Goal: Understand process/instructions: Learn how to perform a task or action

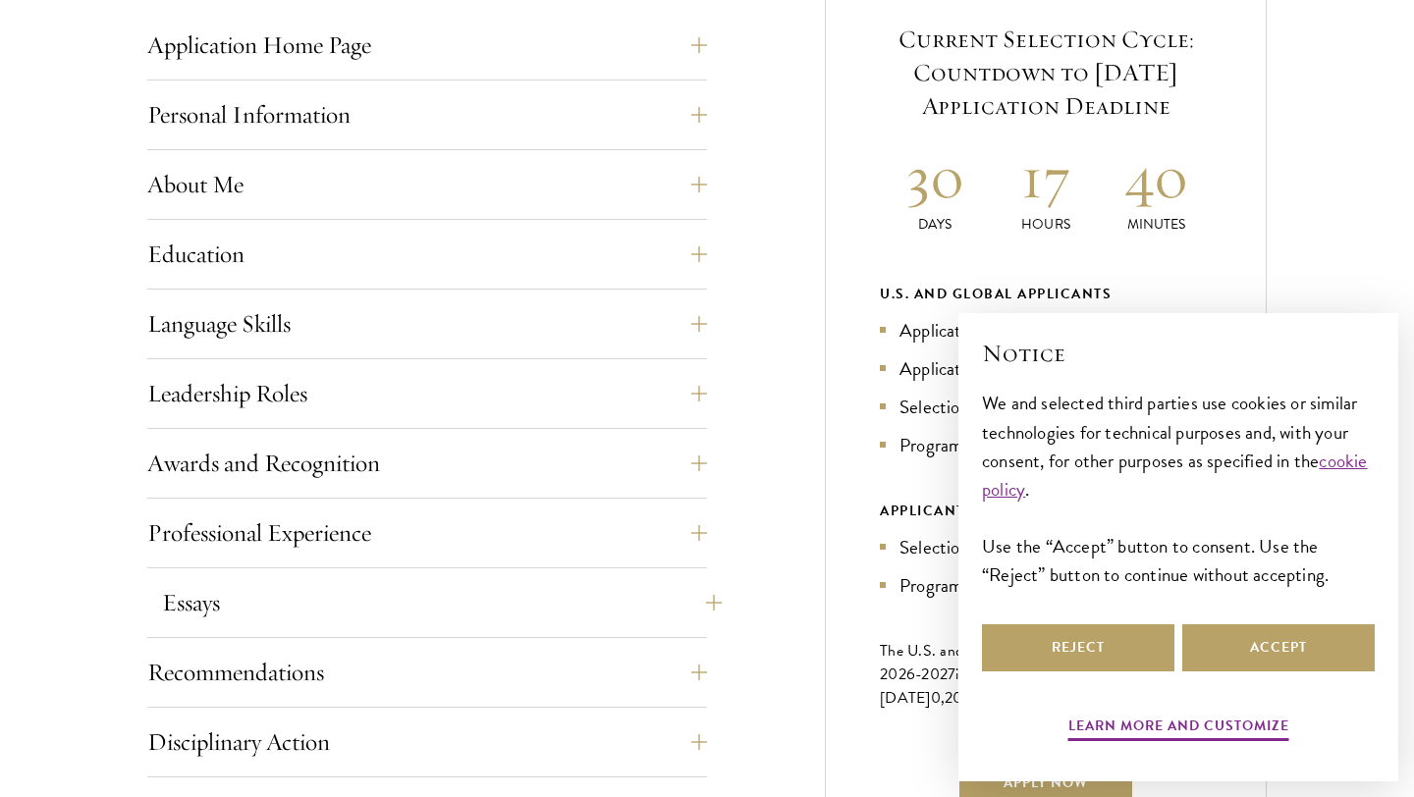
scroll to position [839, 0]
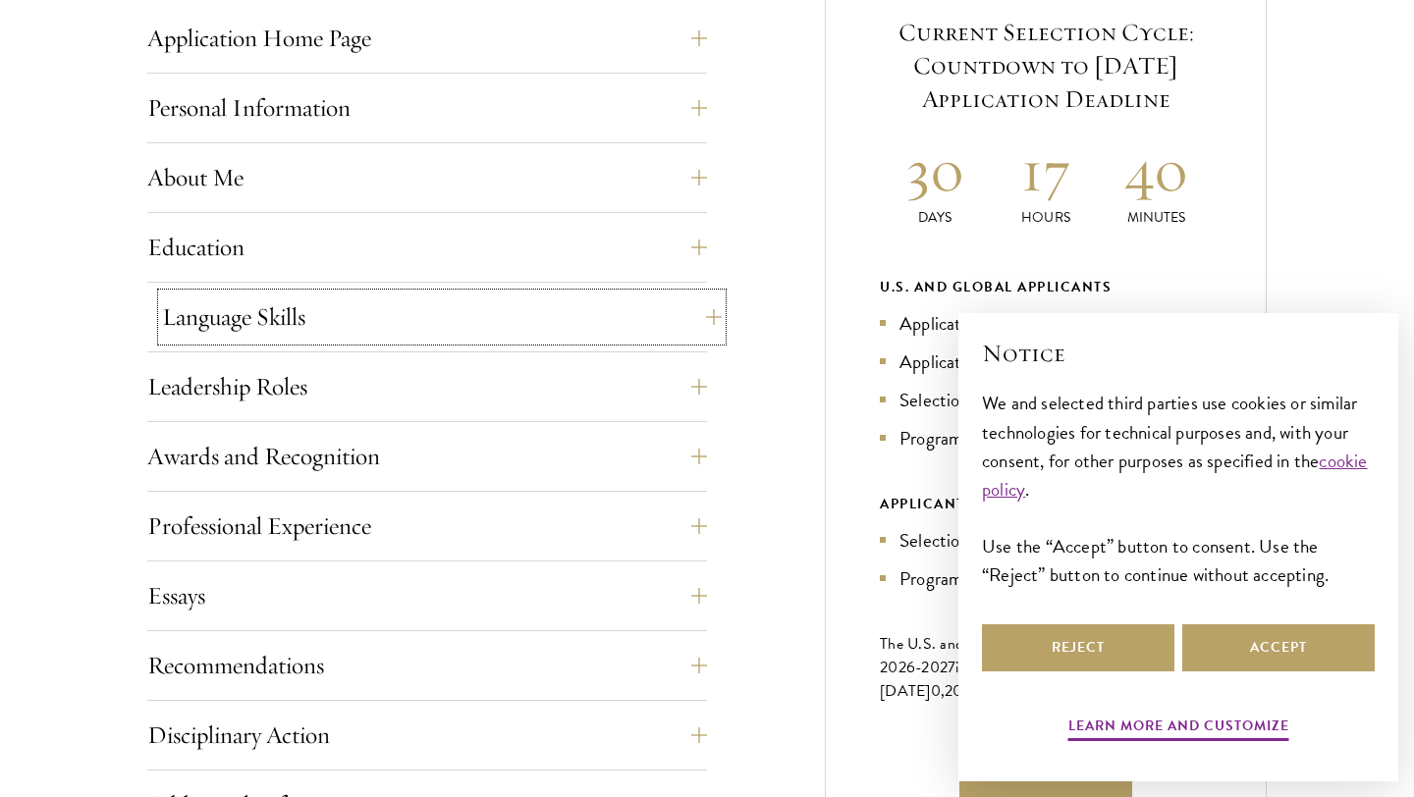
click at [576, 301] on button "Language Skills" at bounding box center [442, 317] width 560 height 47
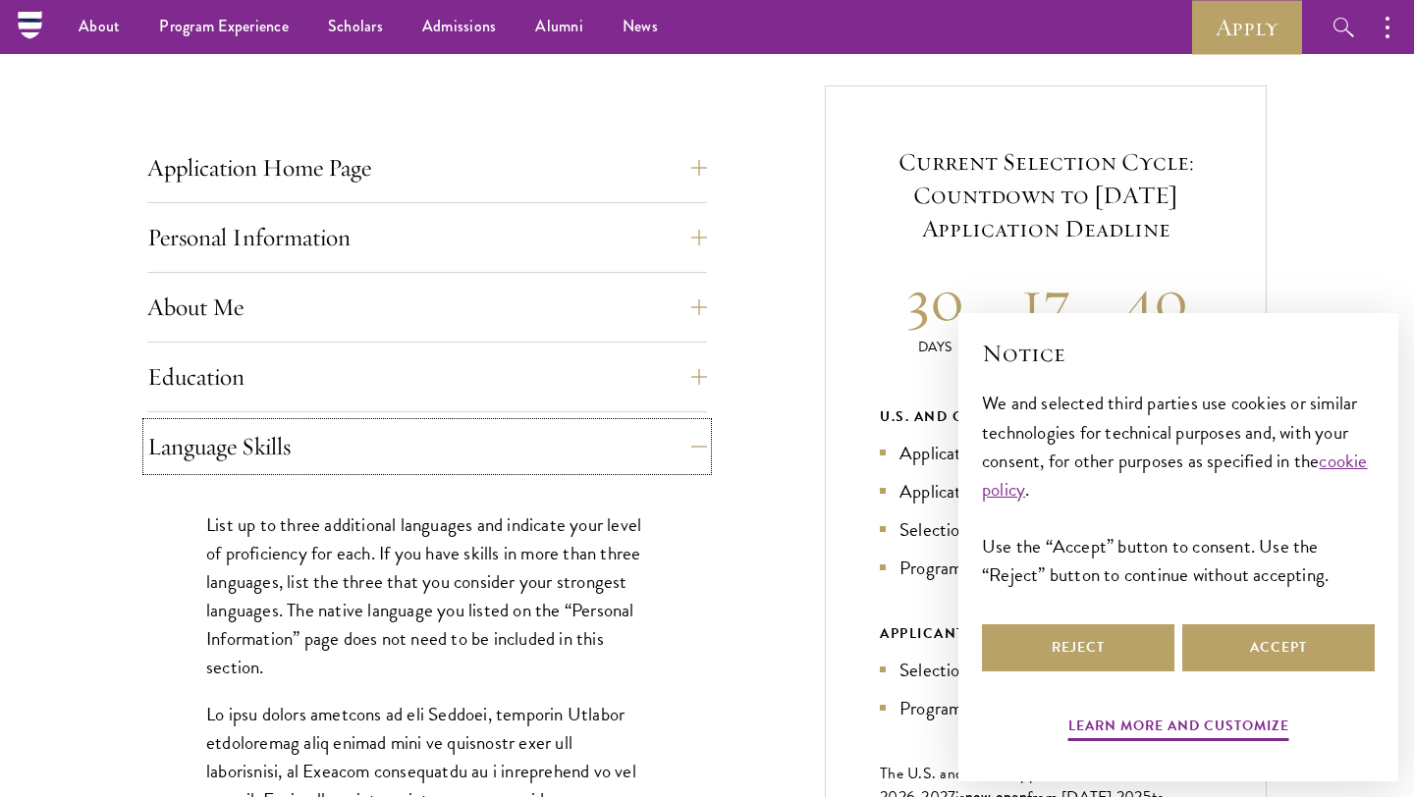
scroll to position [553, 0]
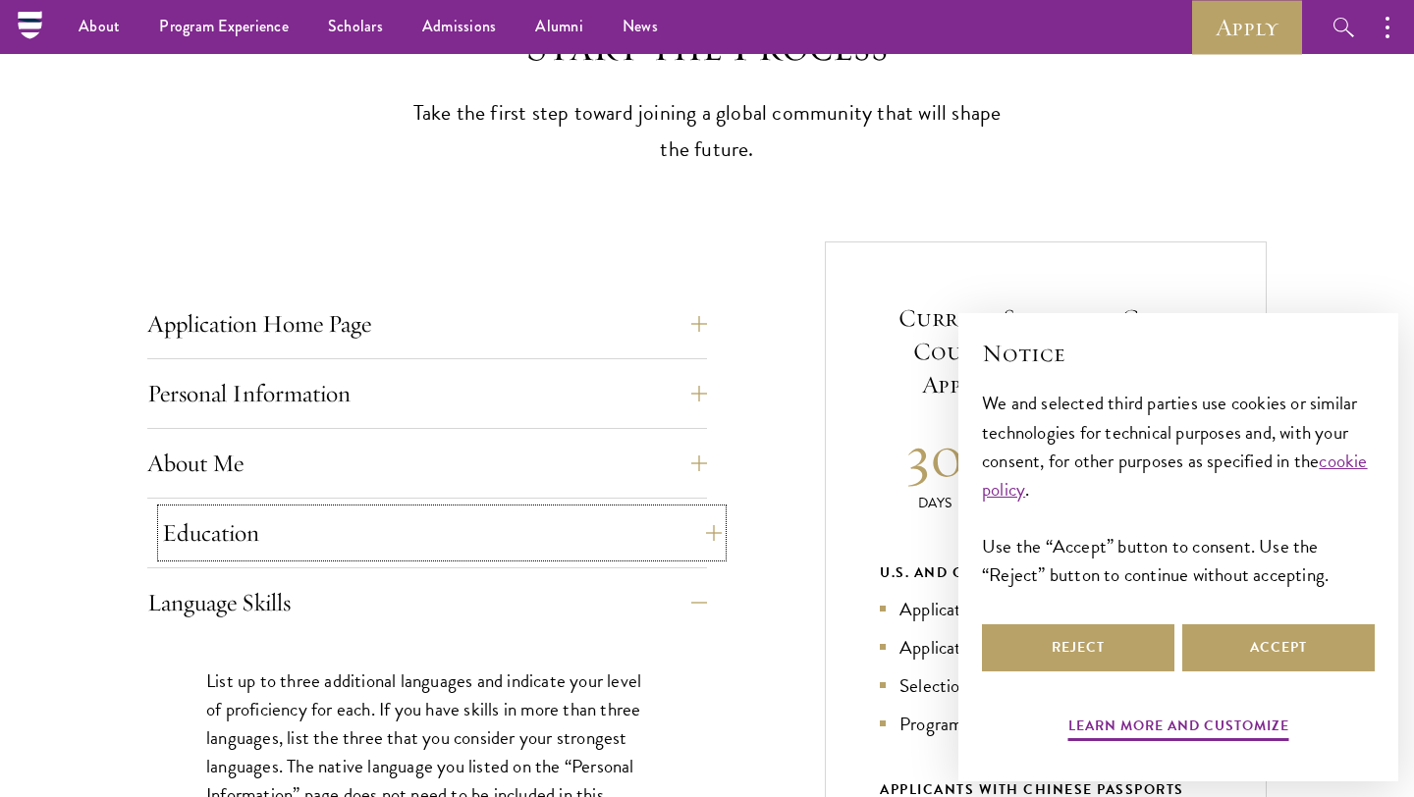
click at [568, 538] on button "Education" at bounding box center [442, 533] width 560 height 47
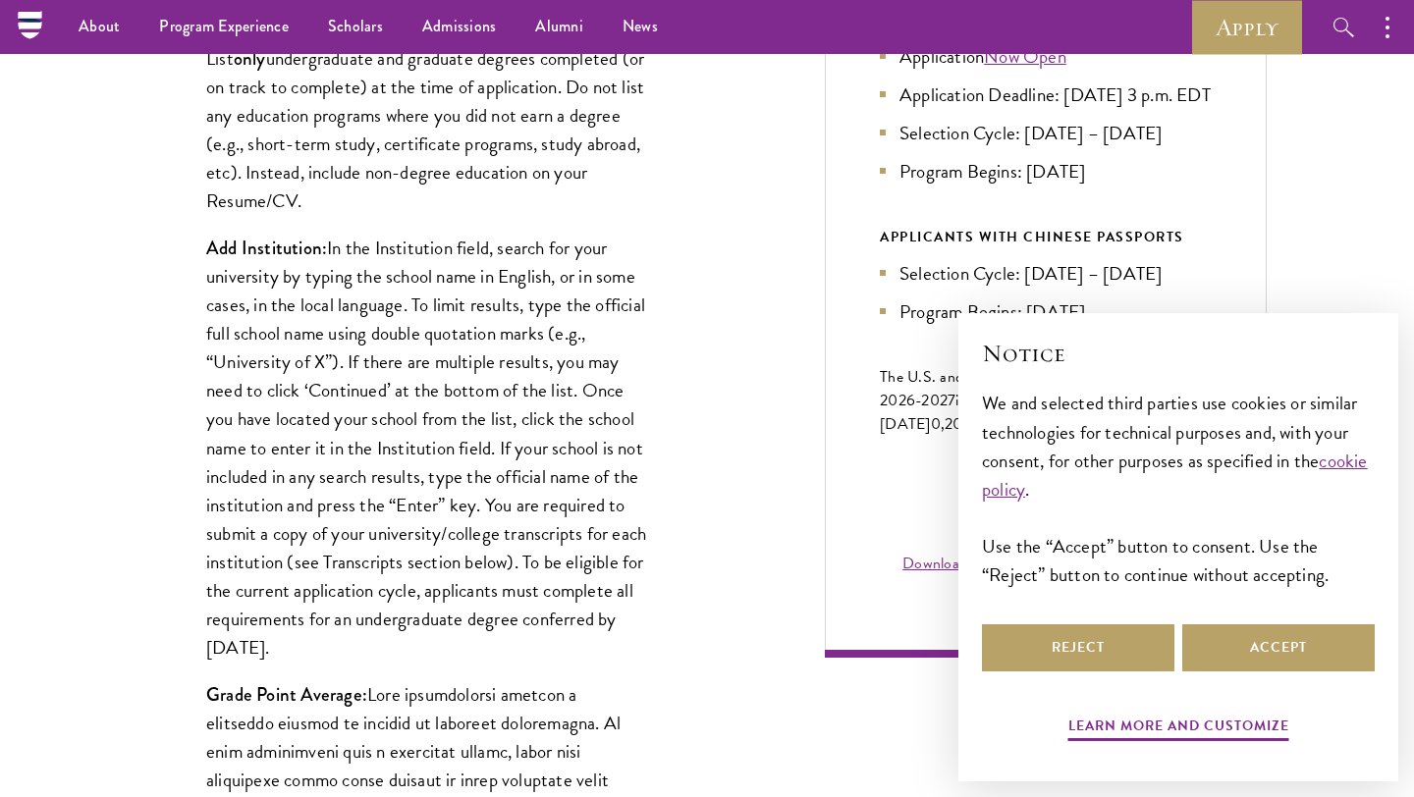
scroll to position [1063, 0]
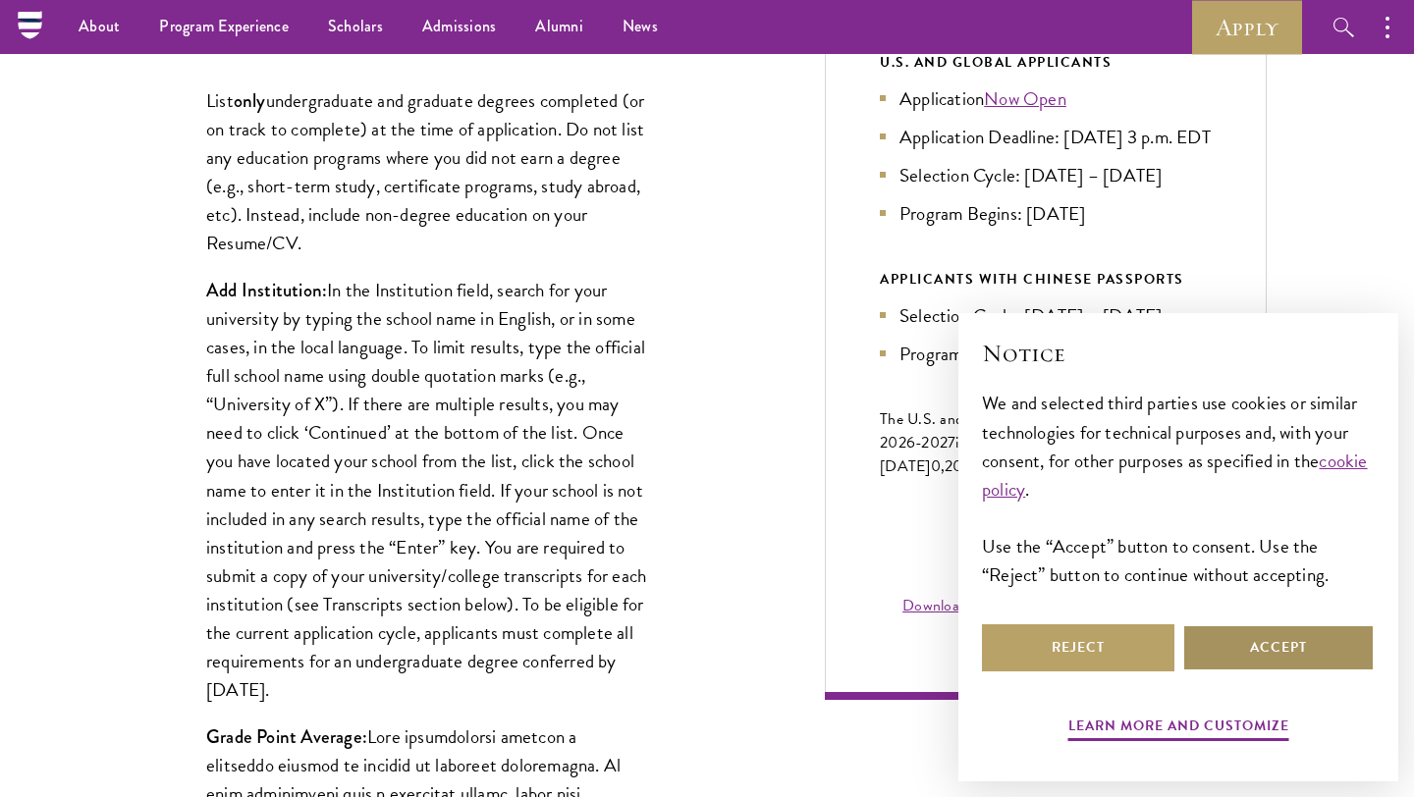
click at [1260, 650] on button "Accept" at bounding box center [1278, 647] width 192 height 47
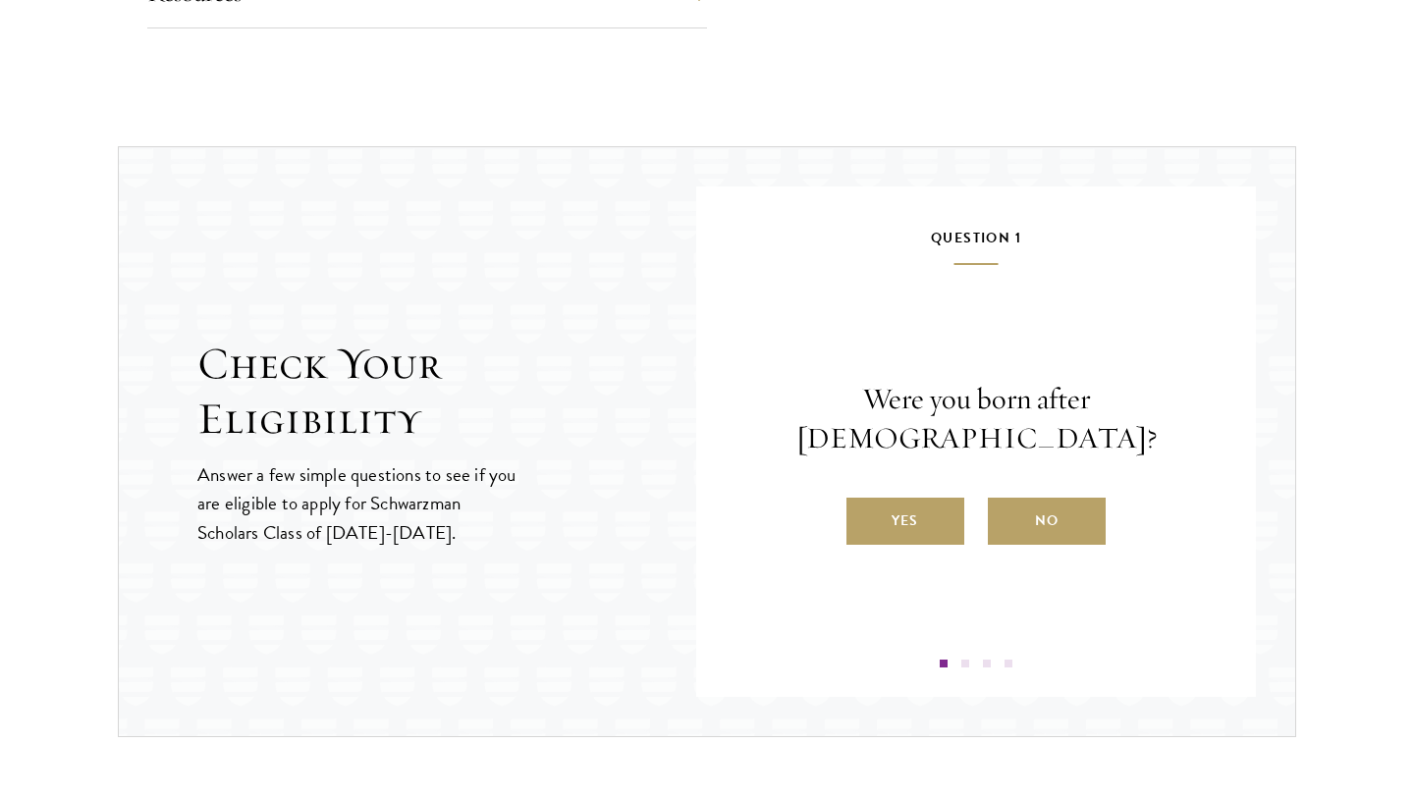
scroll to position [4521, 0]
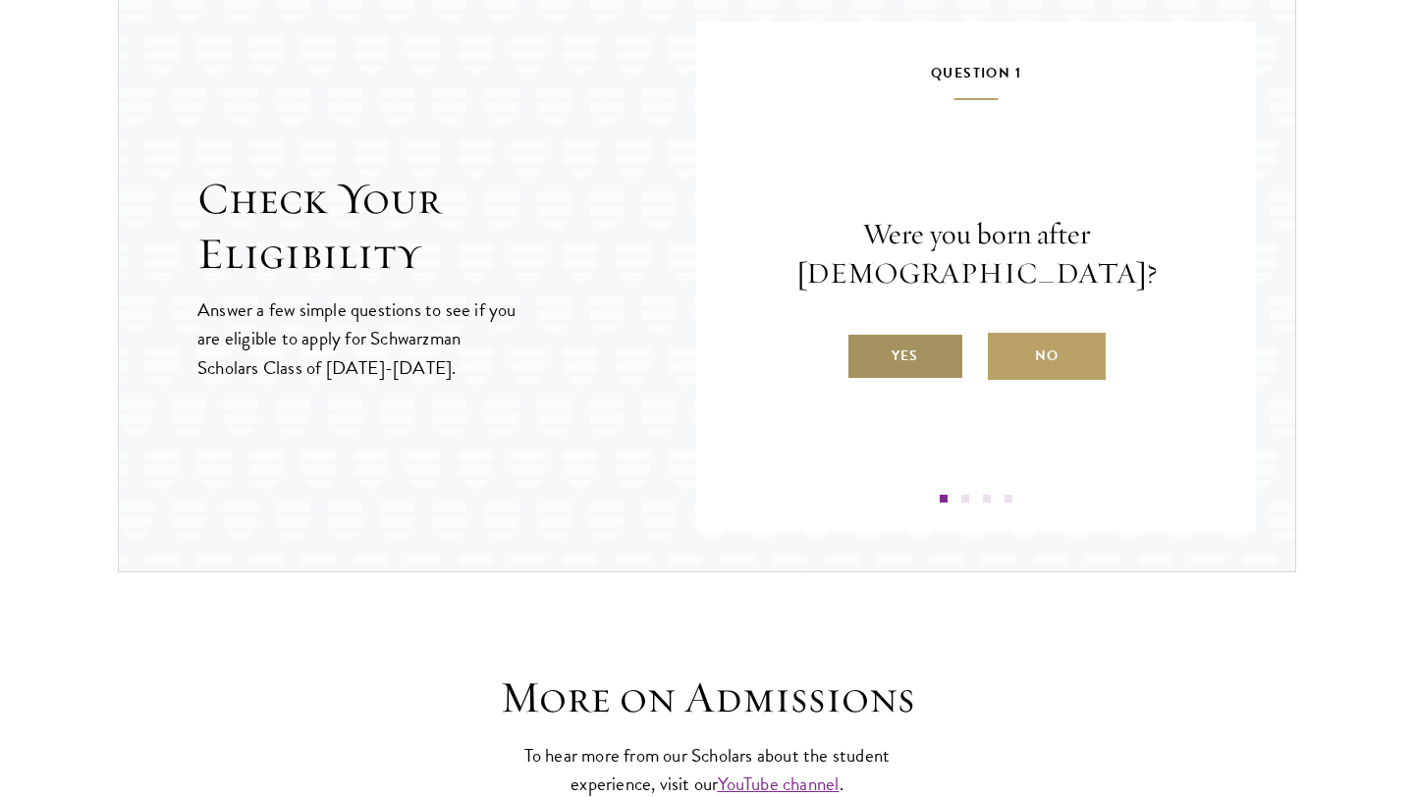
click at [932, 346] on label "Yes" at bounding box center [905, 356] width 118 height 47
click at [864, 346] on input "Yes" at bounding box center [855, 344] width 18 height 18
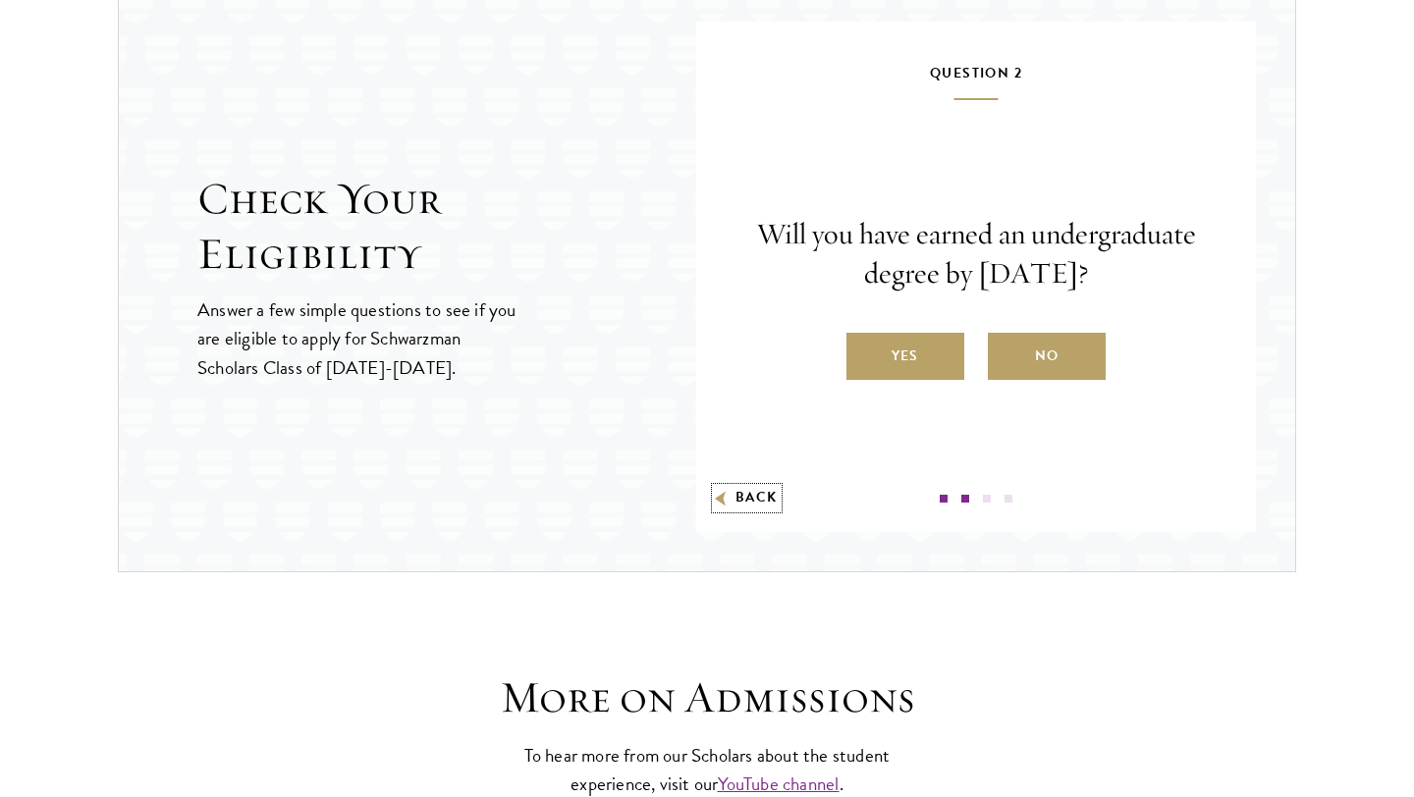
click at [759, 500] on button "Back" at bounding box center [747, 498] width 62 height 21
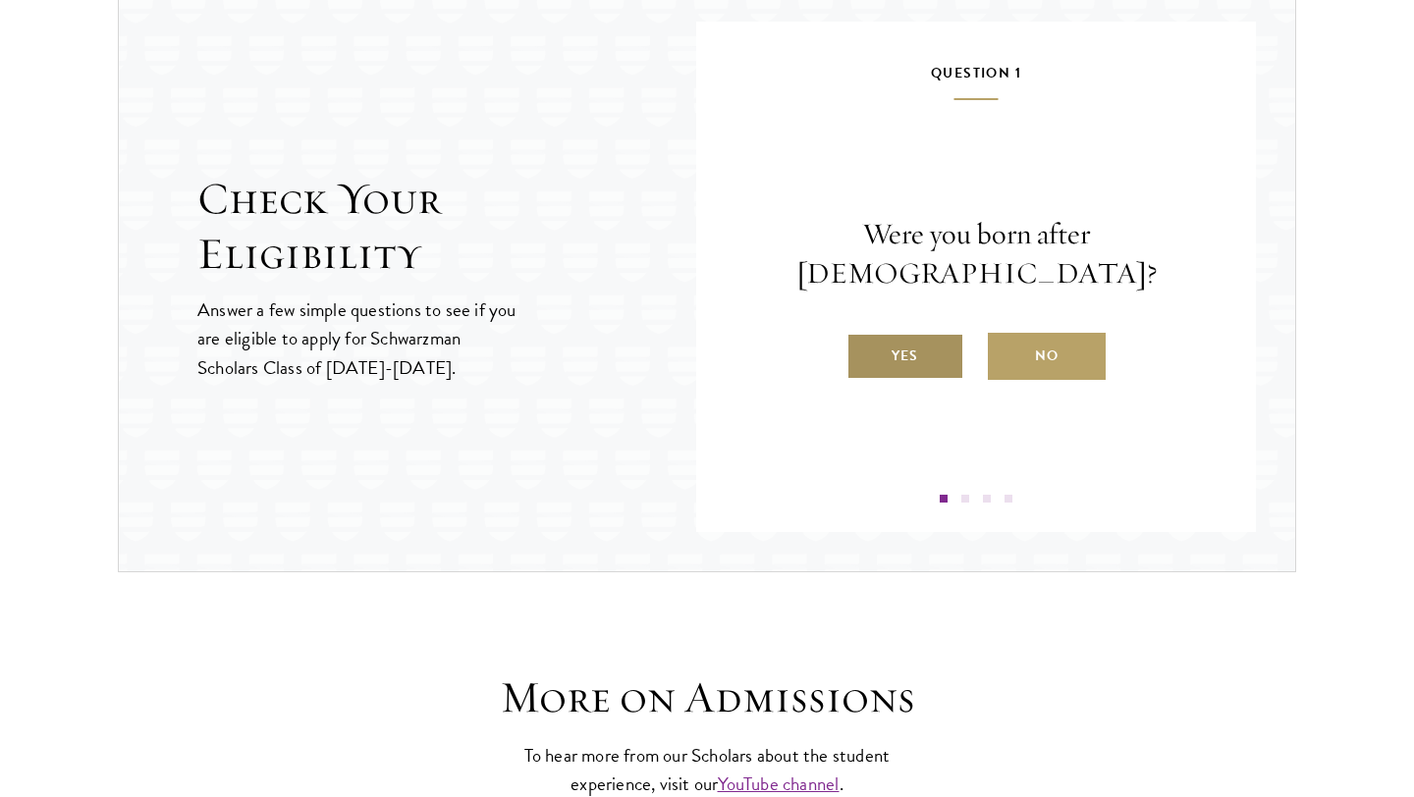
click at [908, 343] on label "Yes" at bounding box center [905, 356] width 118 height 47
click at [864, 343] on input "Yes" at bounding box center [855, 344] width 18 height 18
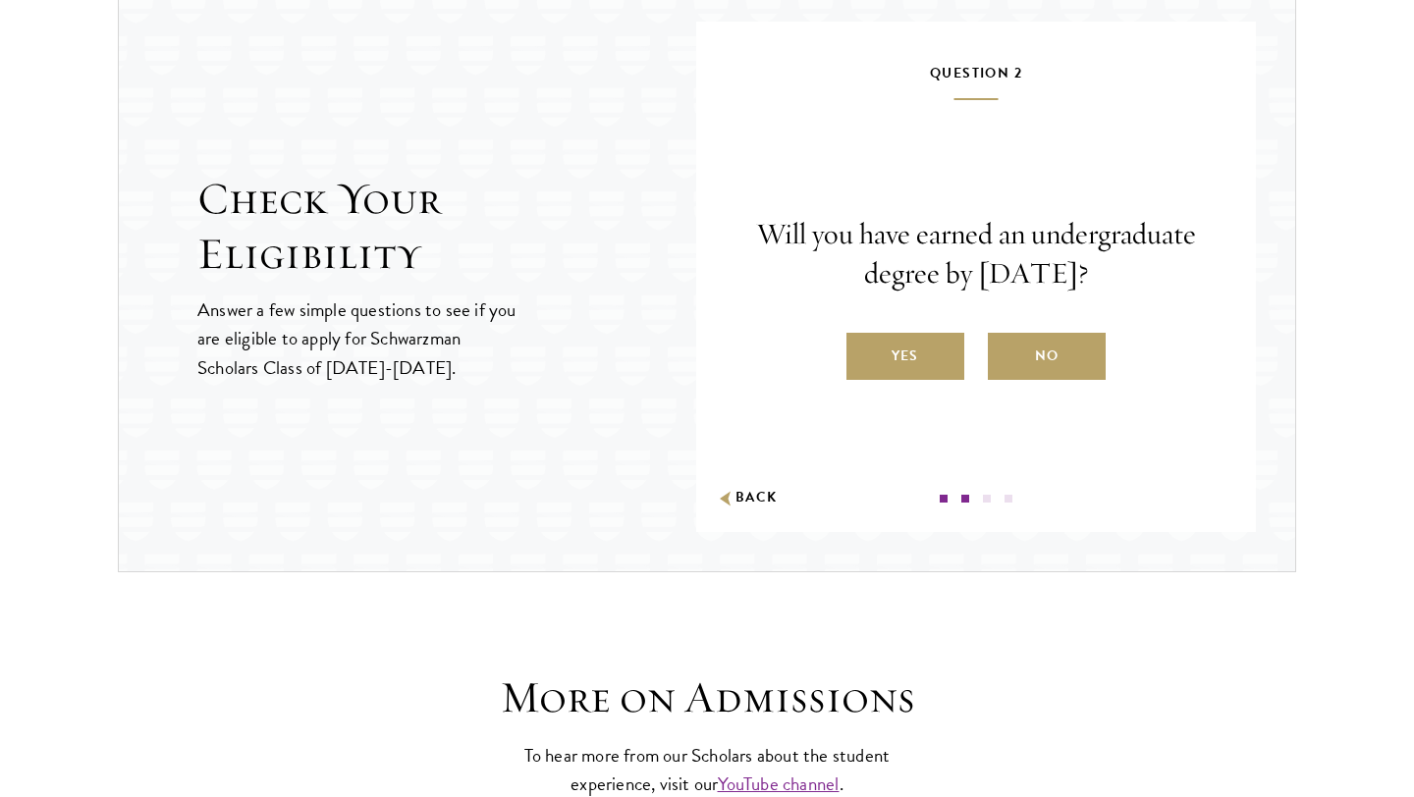
click at [908, 343] on label "Yes" at bounding box center [905, 356] width 118 height 47
click at [864, 343] on input "Yes" at bounding box center [855, 344] width 18 height 18
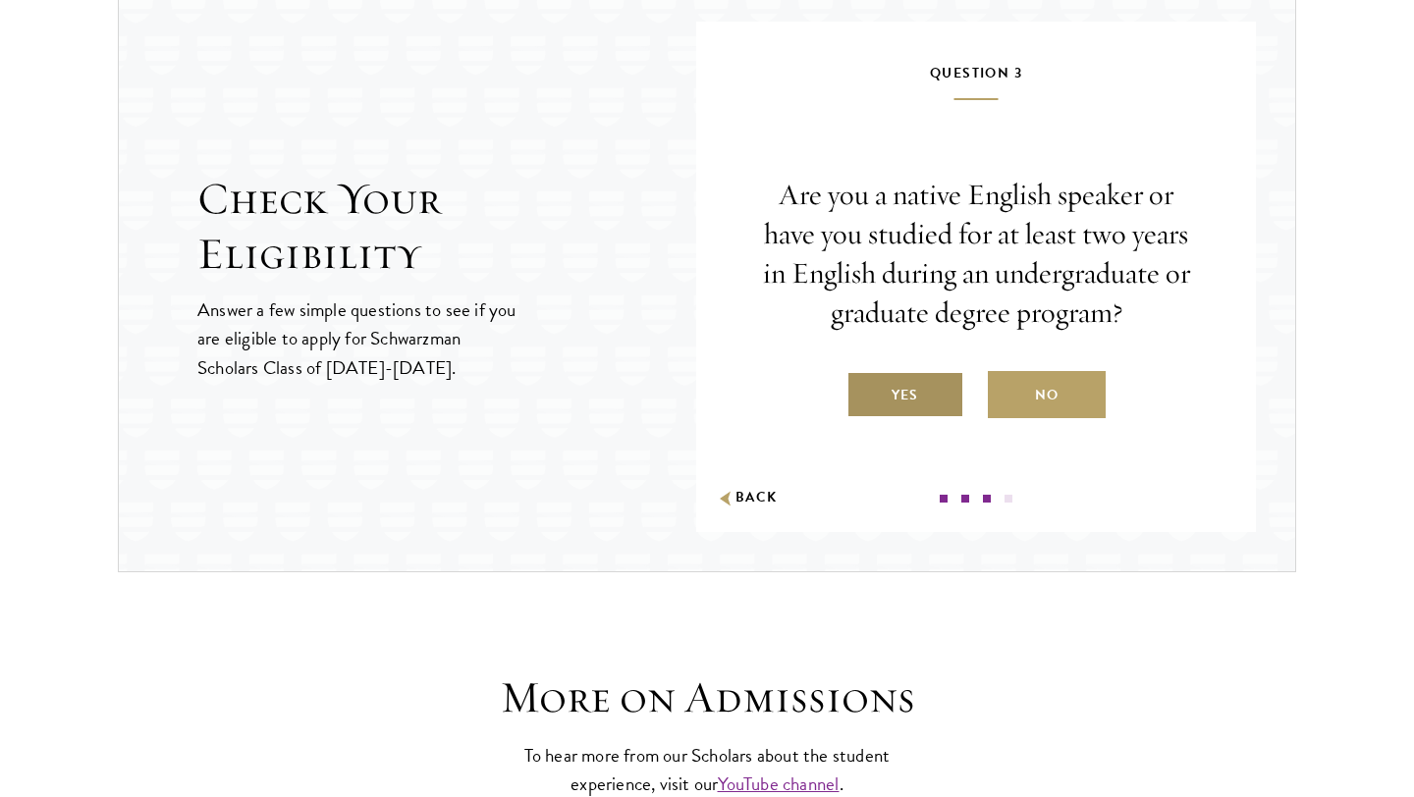
click at [914, 377] on label "Yes" at bounding box center [905, 394] width 118 height 47
click at [864, 377] on input "Yes" at bounding box center [855, 383] width 18 height 18
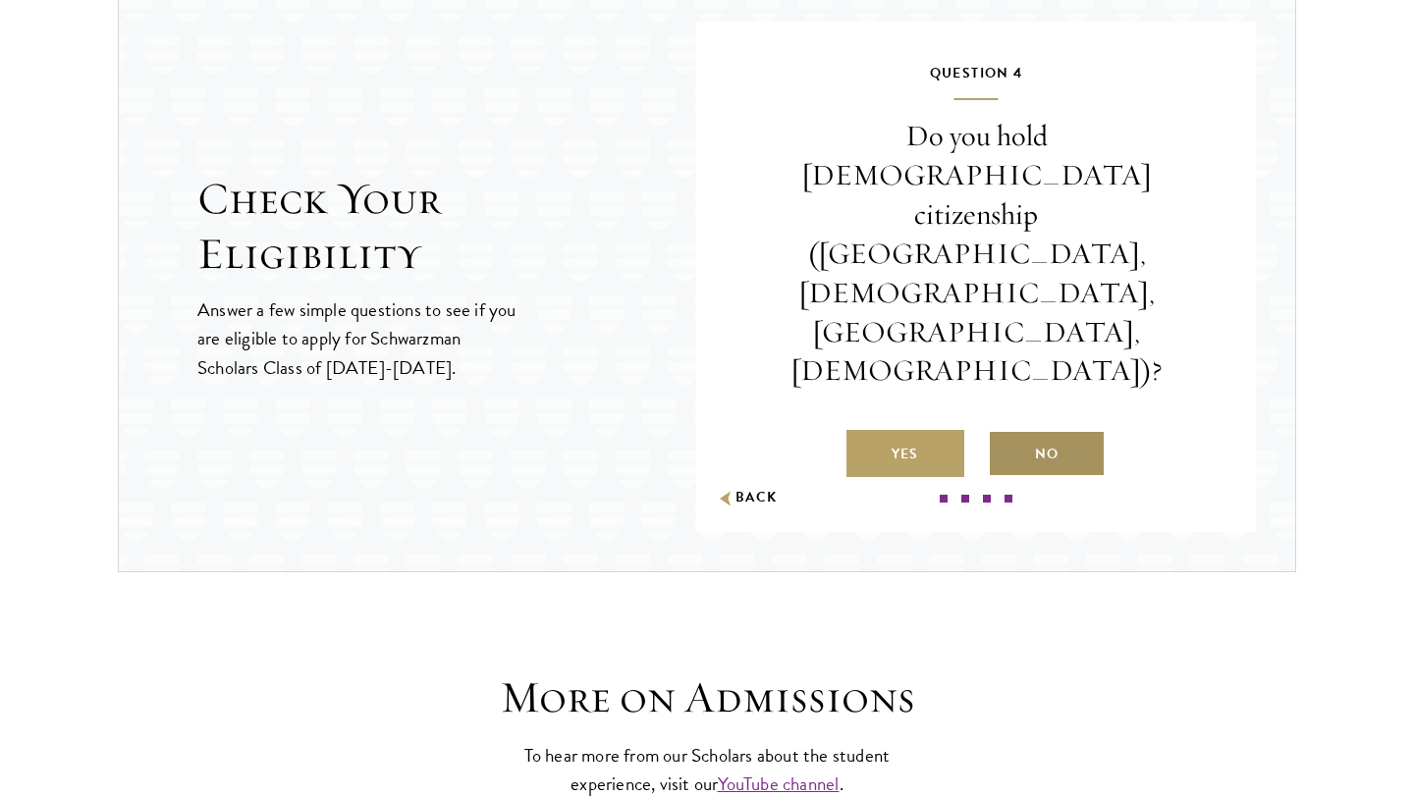
click at [1044, 430] on label "No" at bounding box center [1047, 453] width 118 height 47
click at [1005, 433] on input "No" at bounding box center [997, 442] width 18 height 18
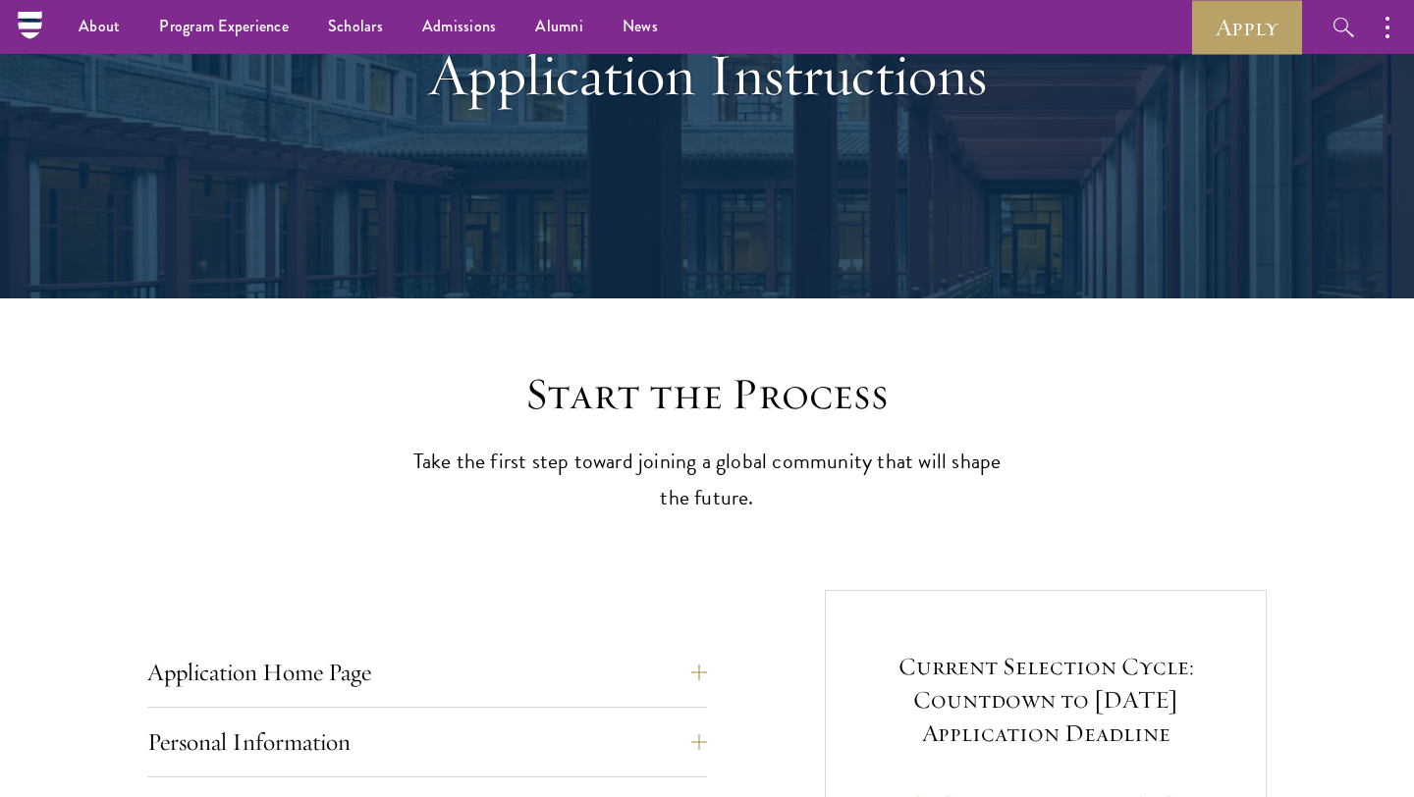
scroll to position [0, 0]
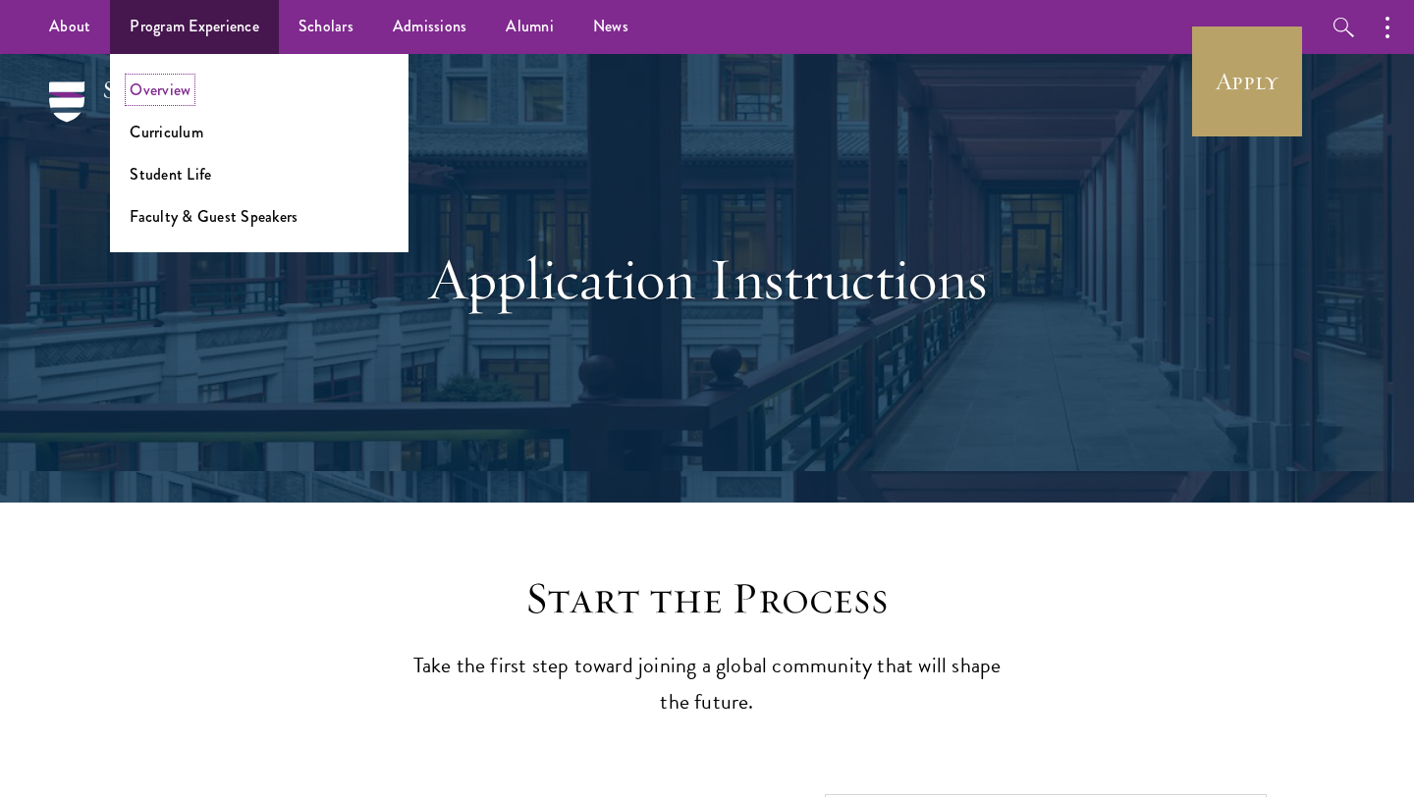
click at [170, 94] on link "Overview" at bounding box center [160, 90] width 61 height 23
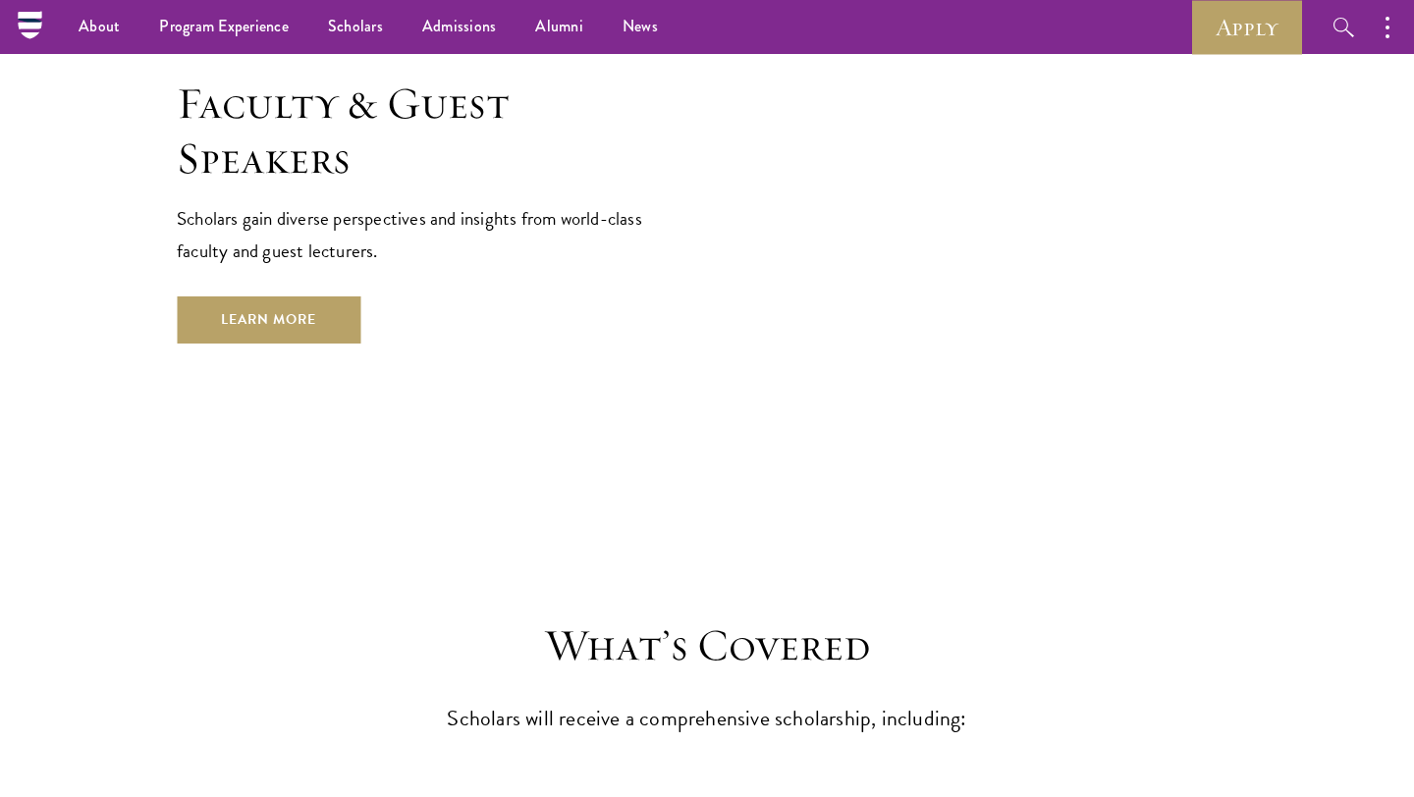
scroll to position [7271, 0]
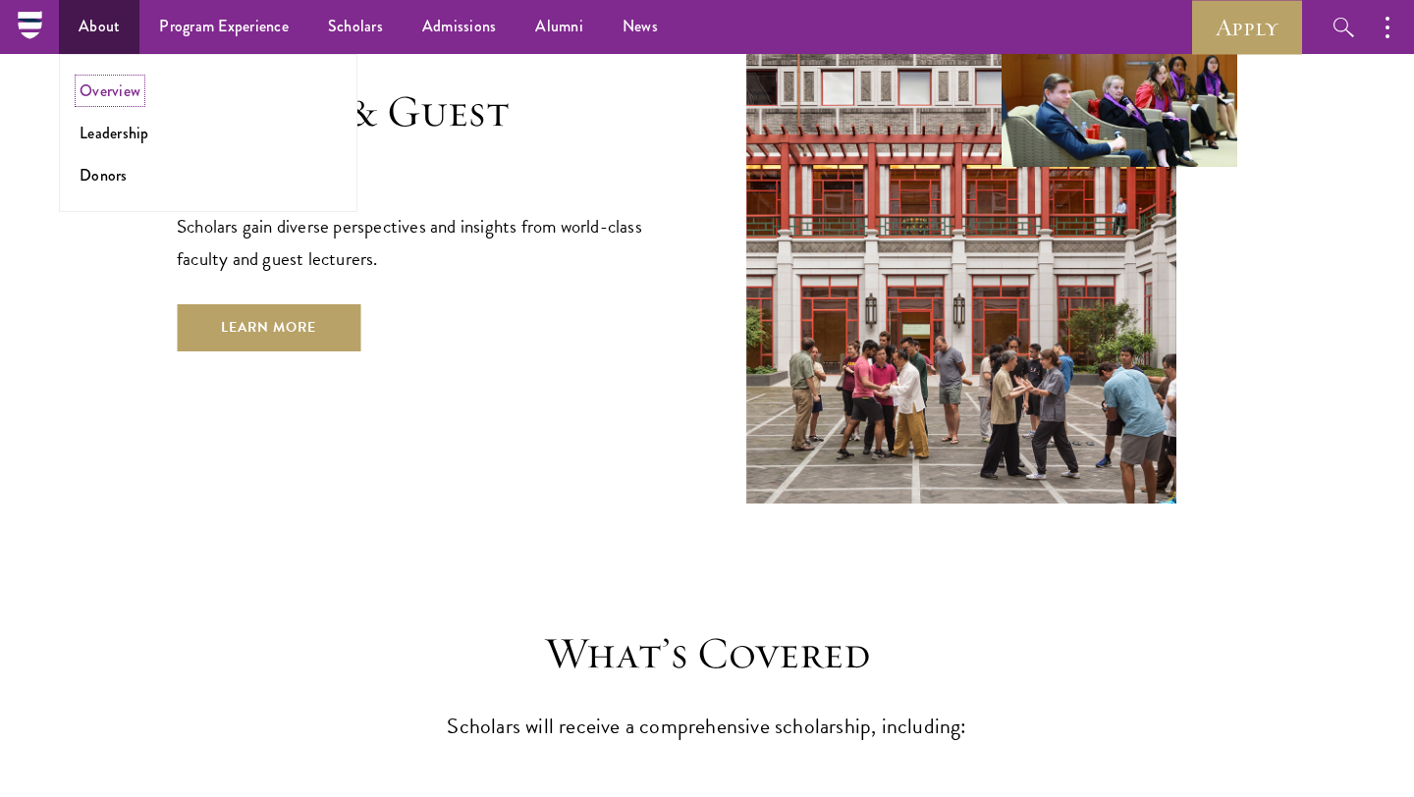
click at [111, 94] on link "Overview" at bounding box center [110, 91] width 61 height 23
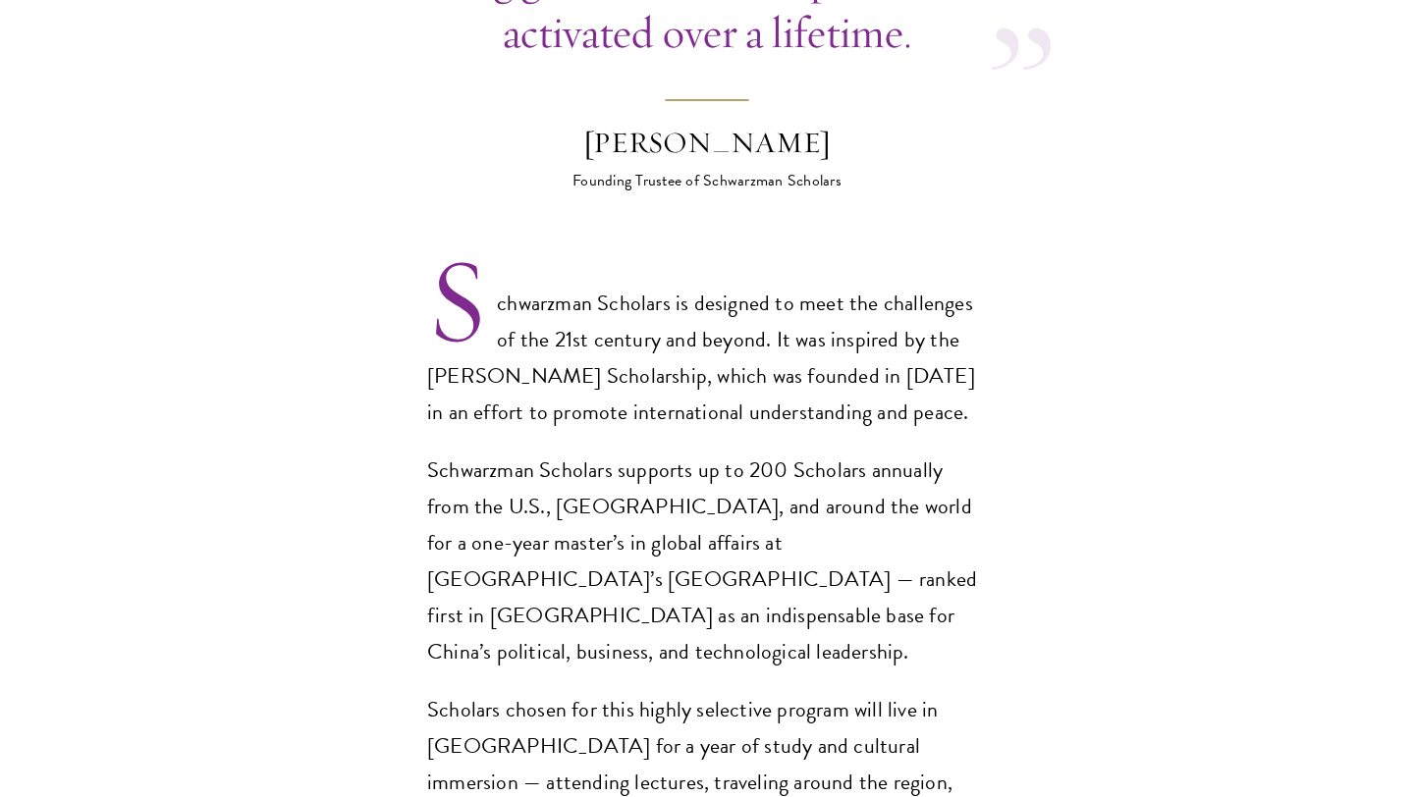
scroll to position [1222, 0]
